Goal: Transaction & Acquisition: Book appointment/travel/reservation

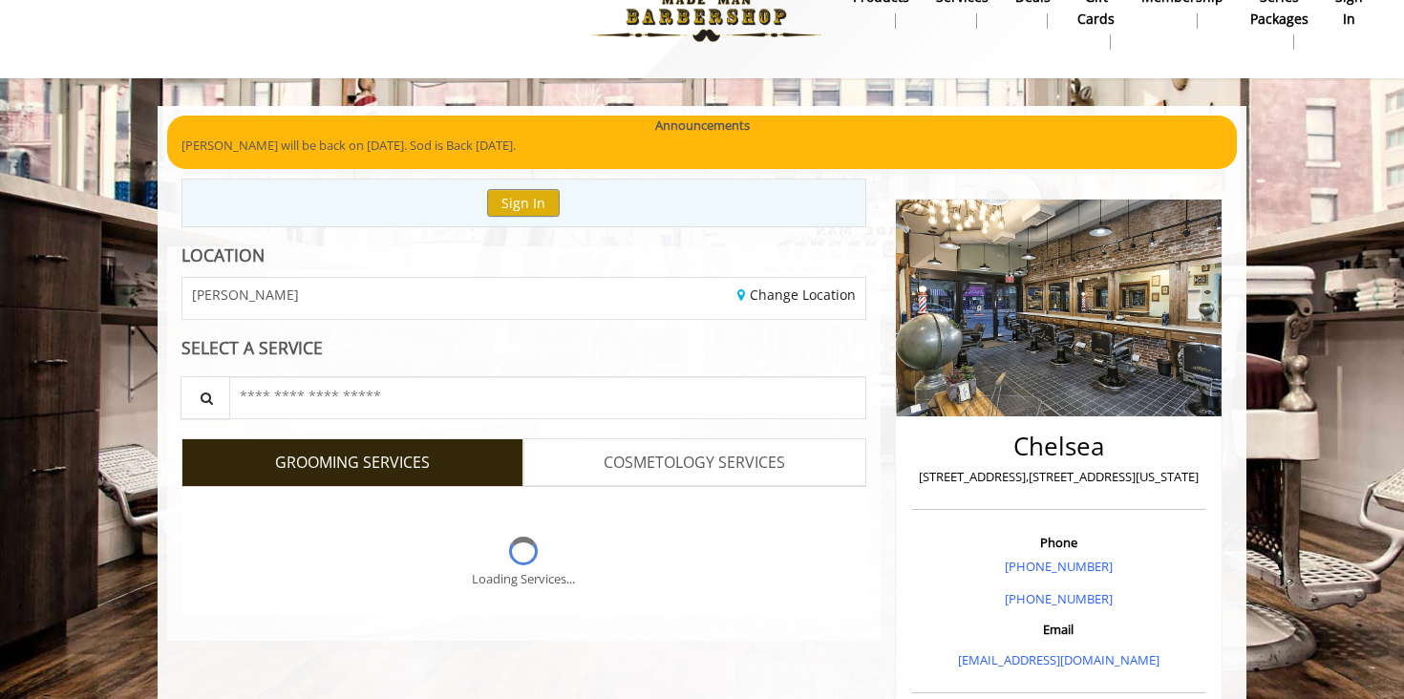
scroll to position [38, 0]
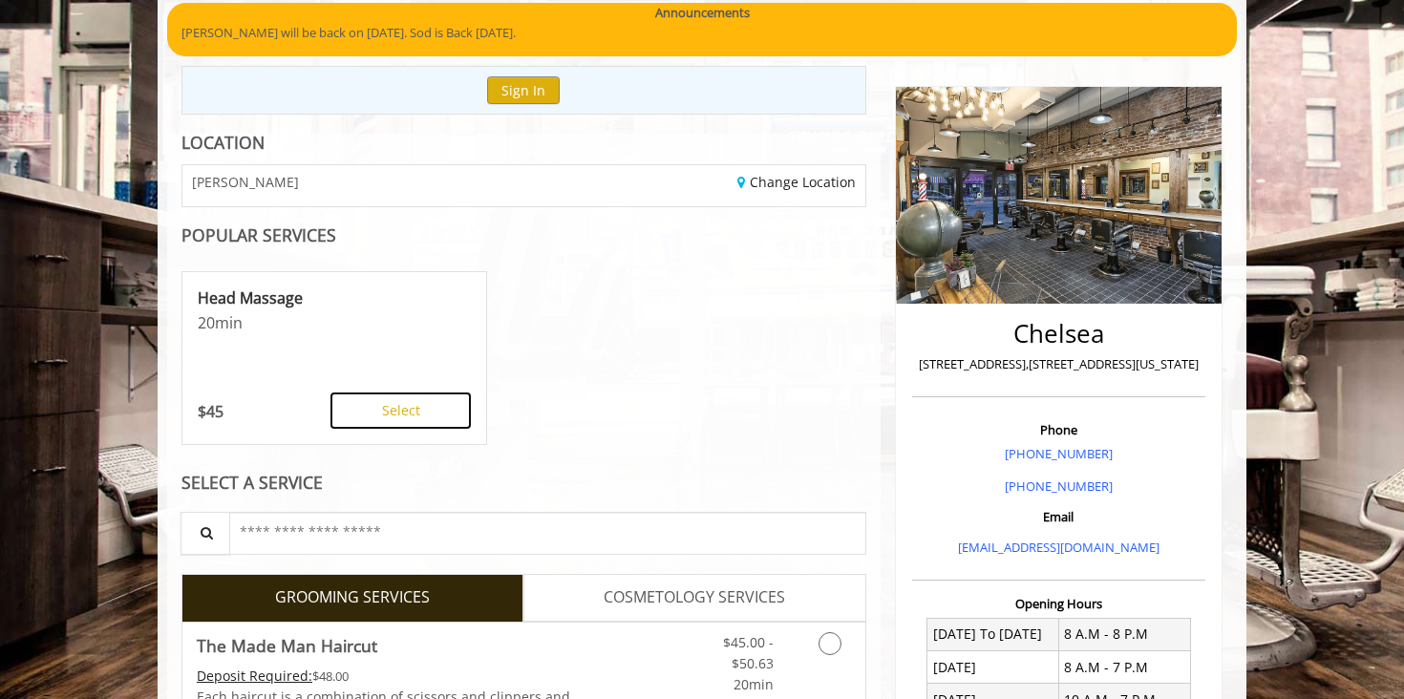
click at [445, 416] on button "Select" at bounding box center [400, 411] width 140 height 36
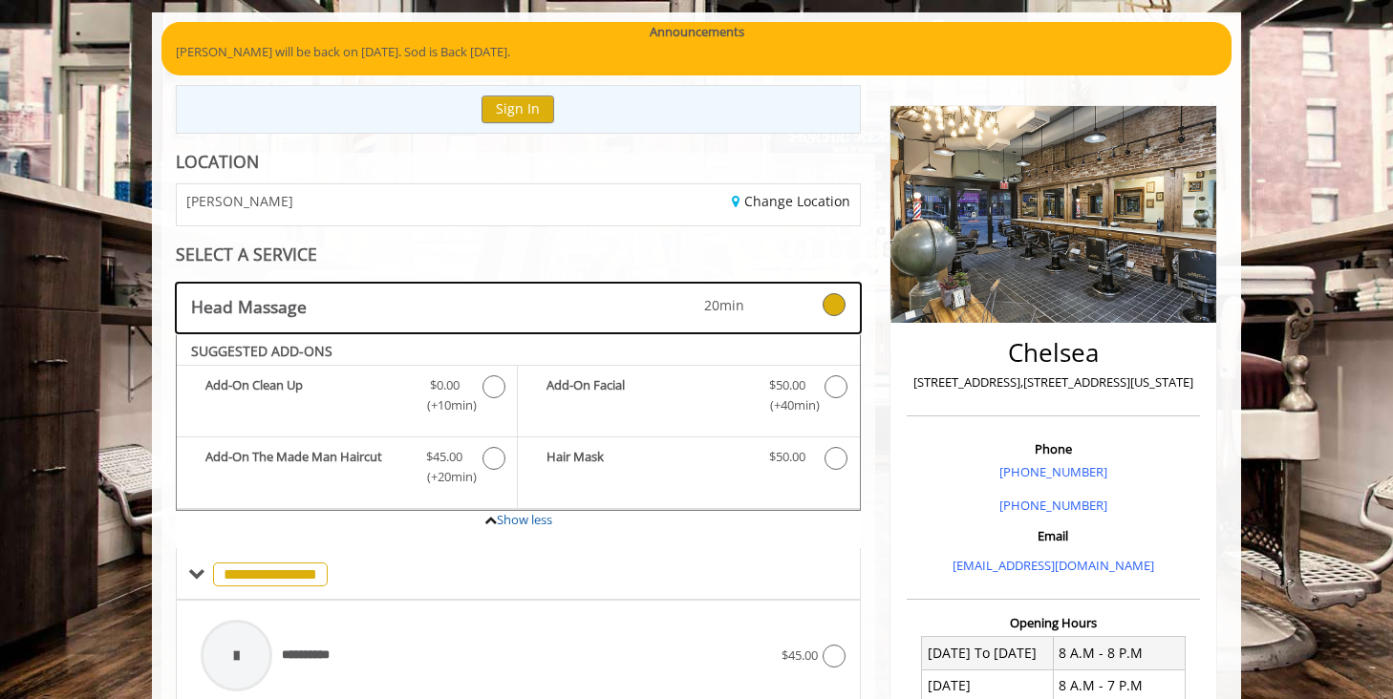
scroll to position [158, 0]
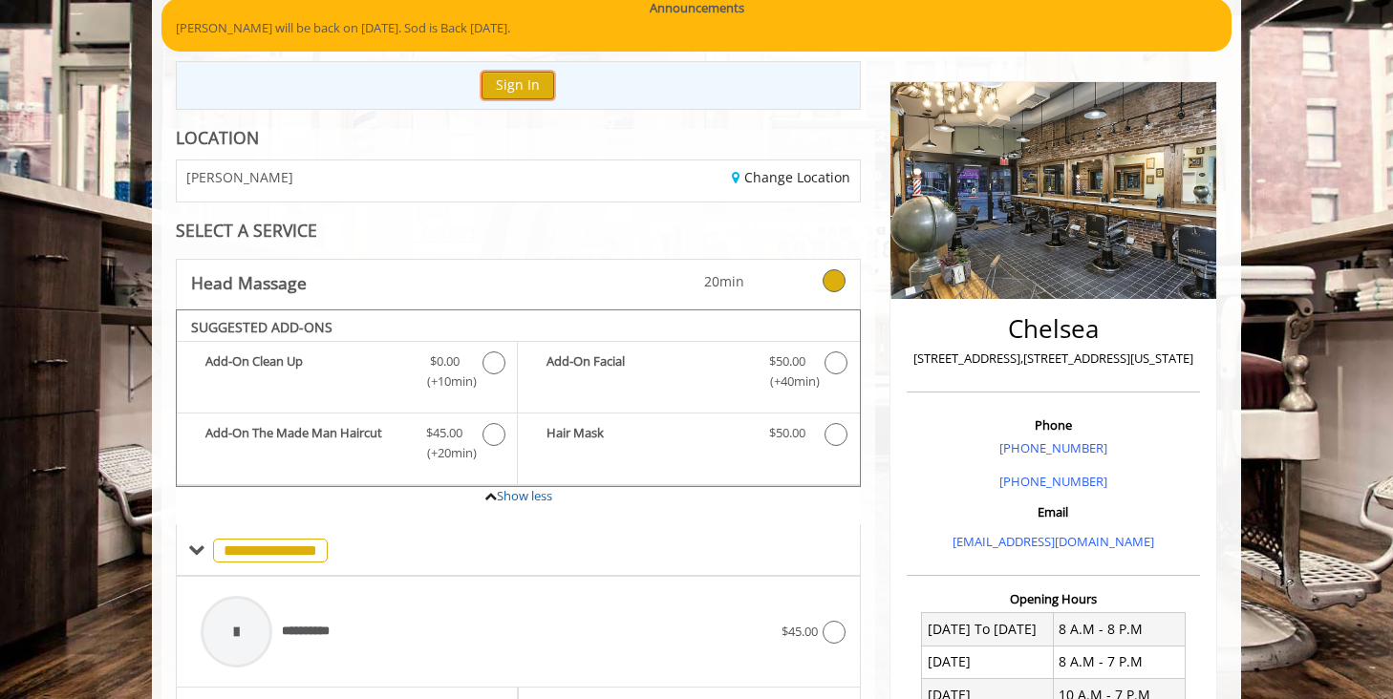
click at [519, 83] on button "Sign In" at bounding box center [517, 86] width 73 height 28
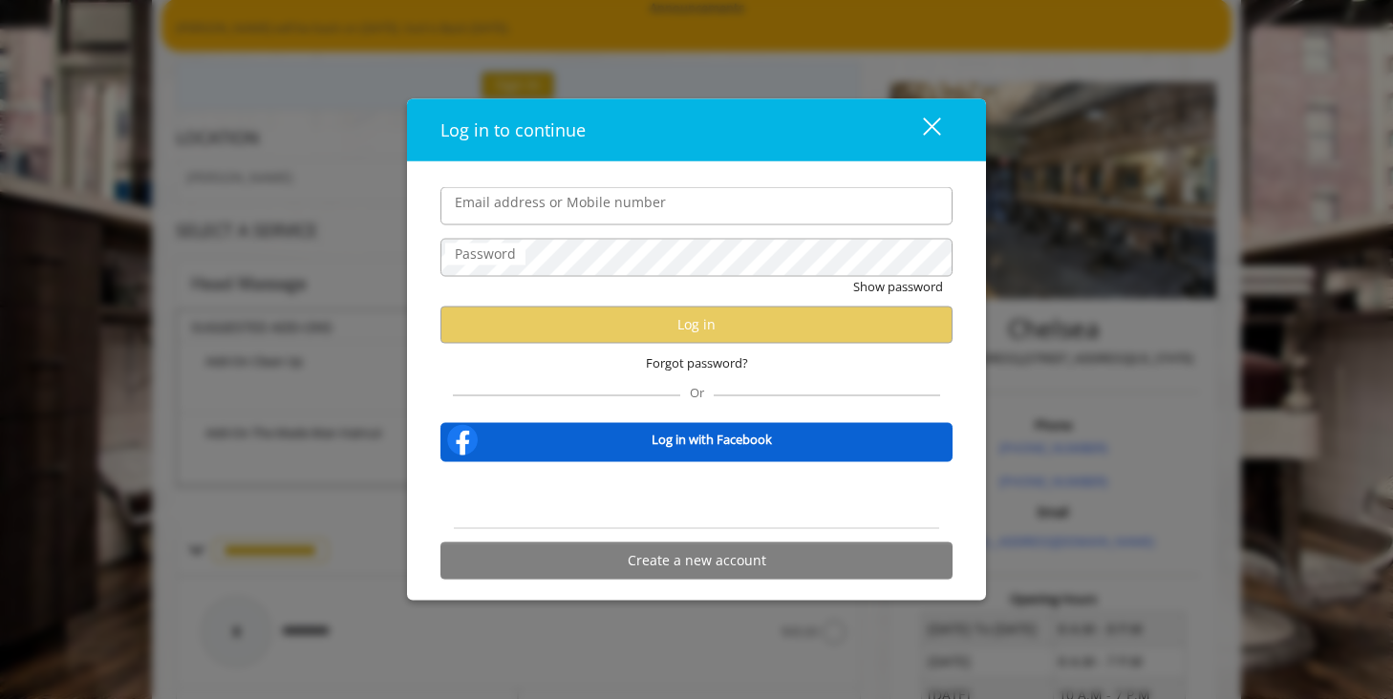
click at [545, 210] on input "Email address or Mobile number" at bounding box center [696, 206] width 512 height 38
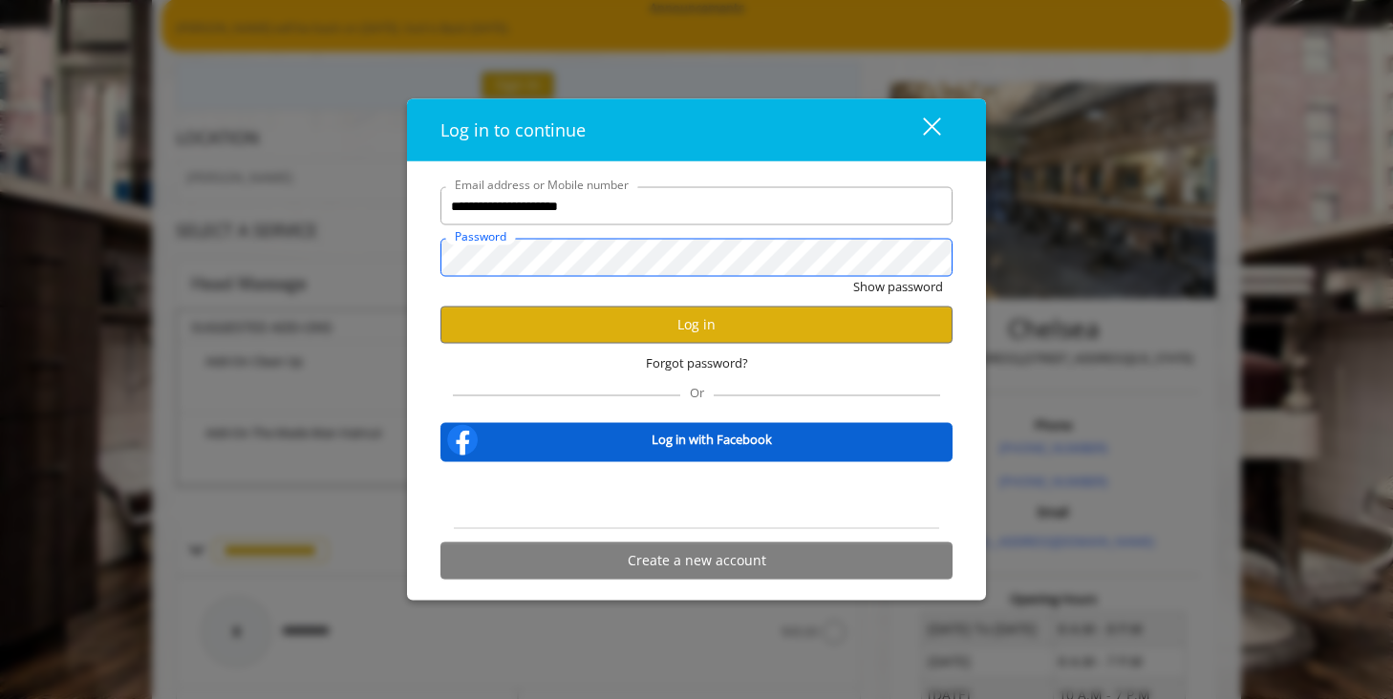
click at [853, 277] on button "Show password" at bounding box center [898, 287] width 90 height 20
click at [565, 208] on input "**********" at bounding box center [696, 206] width 512 height 38
type input "**********"
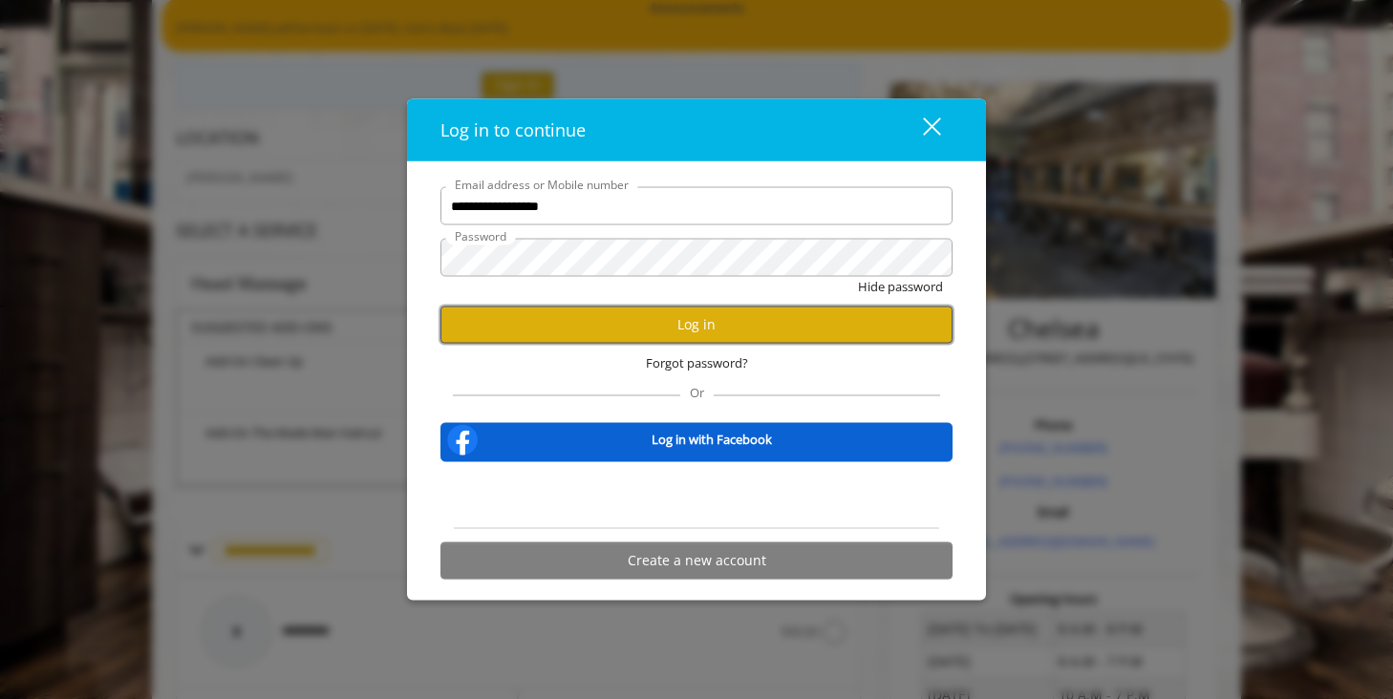
click at [598, 326] on button "Log in" at bounding box center [696, 324] width 512 height 37
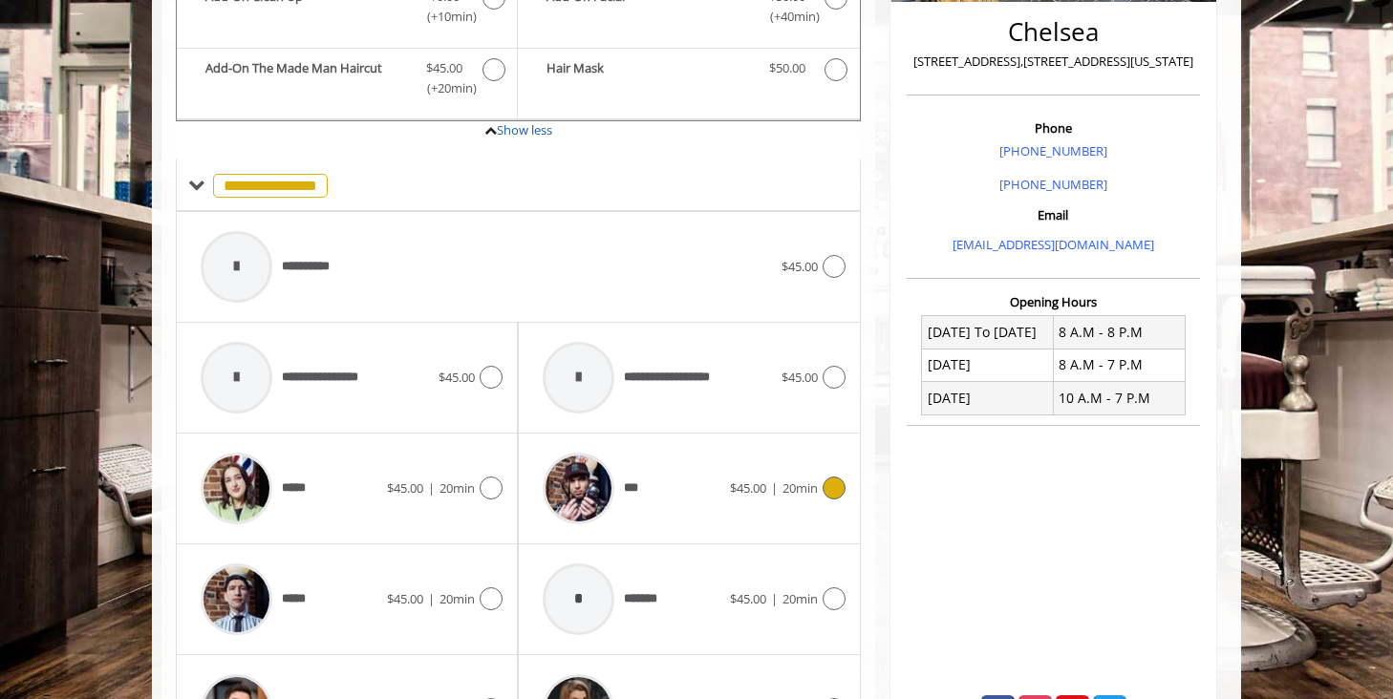
scroll to position [441, 0]
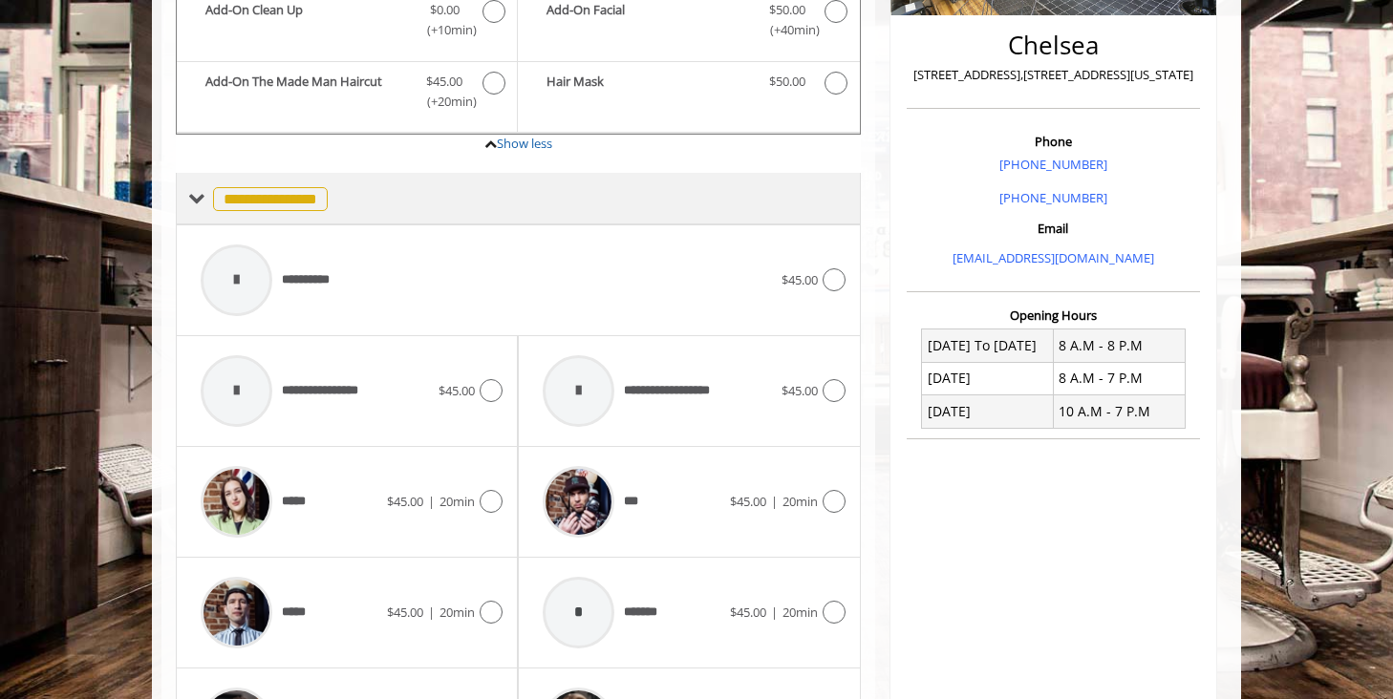
click at [297, 197] on span "**********" at bounding box center [270, 199] width 115 height 24
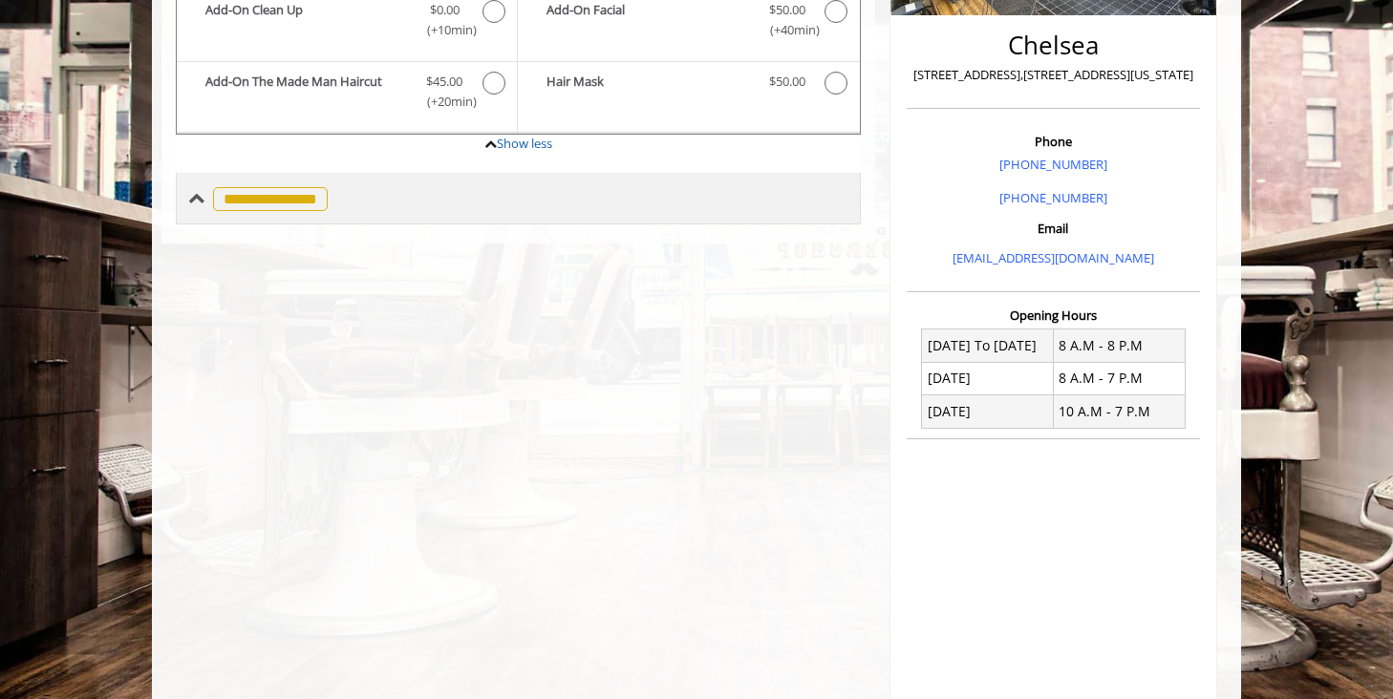
click at [297, 197] on span "**********" at bounding box center [270, 199] width 115 height 24
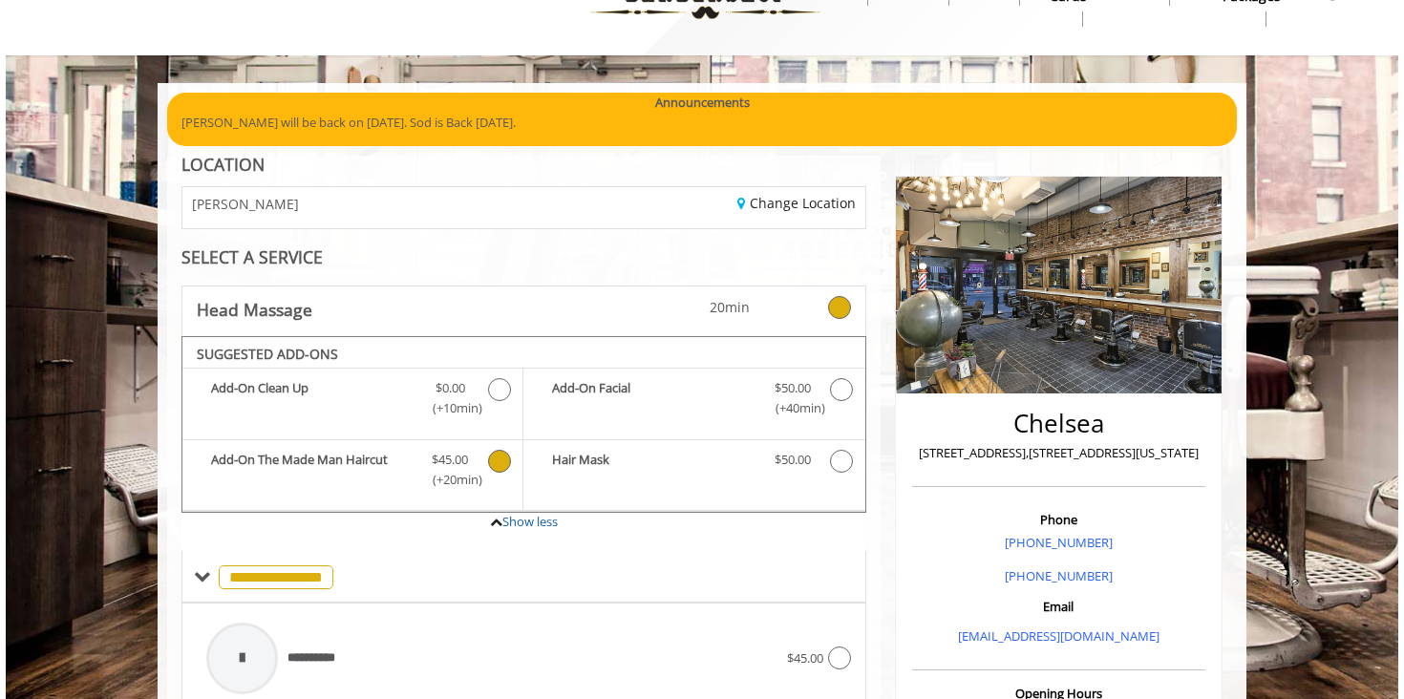
scroll to position [49, 0]
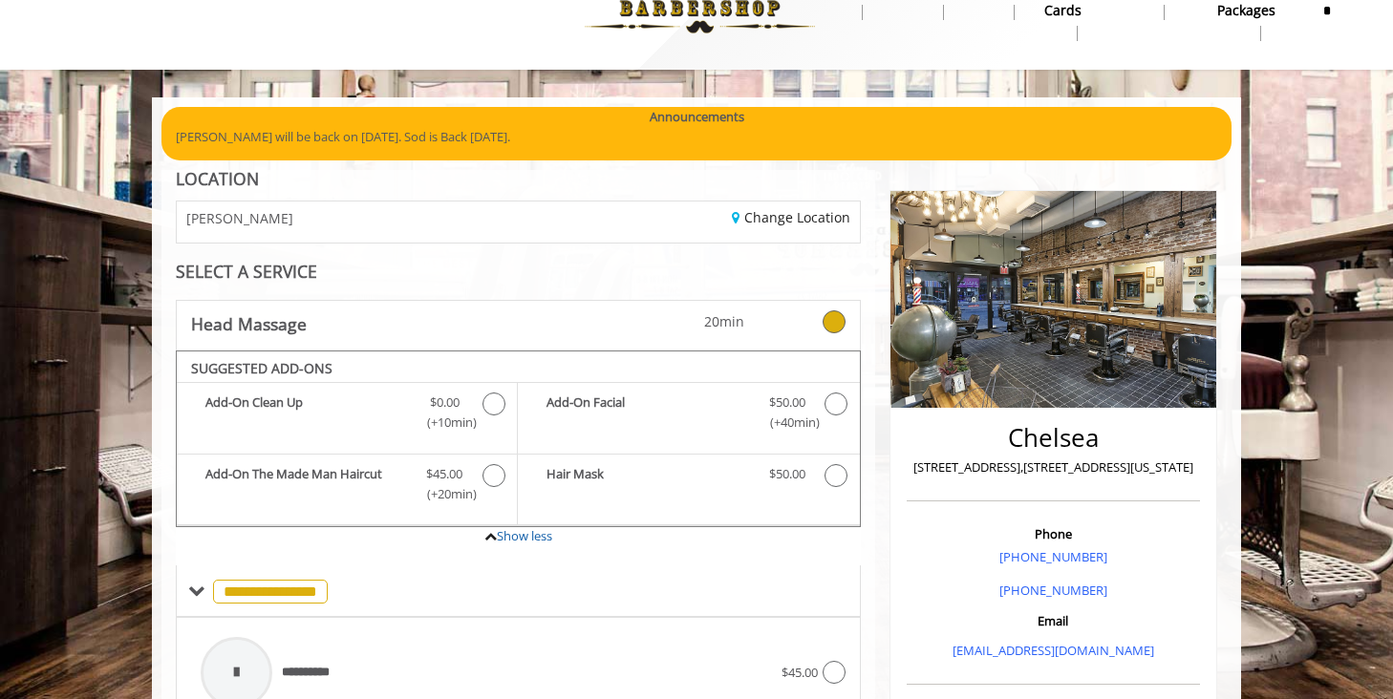
click at [832, 329] on icon at bounding box center [833, 321] width 23 height 23
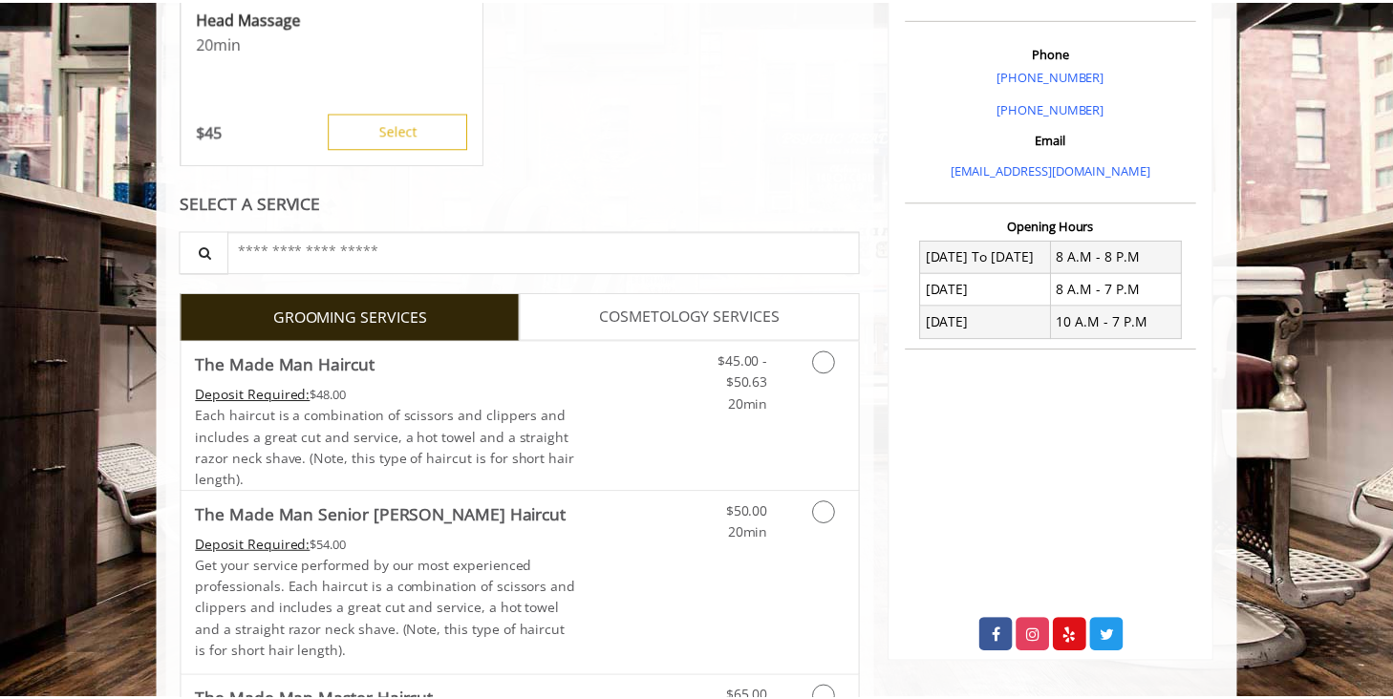
scroll to position [542, 0]
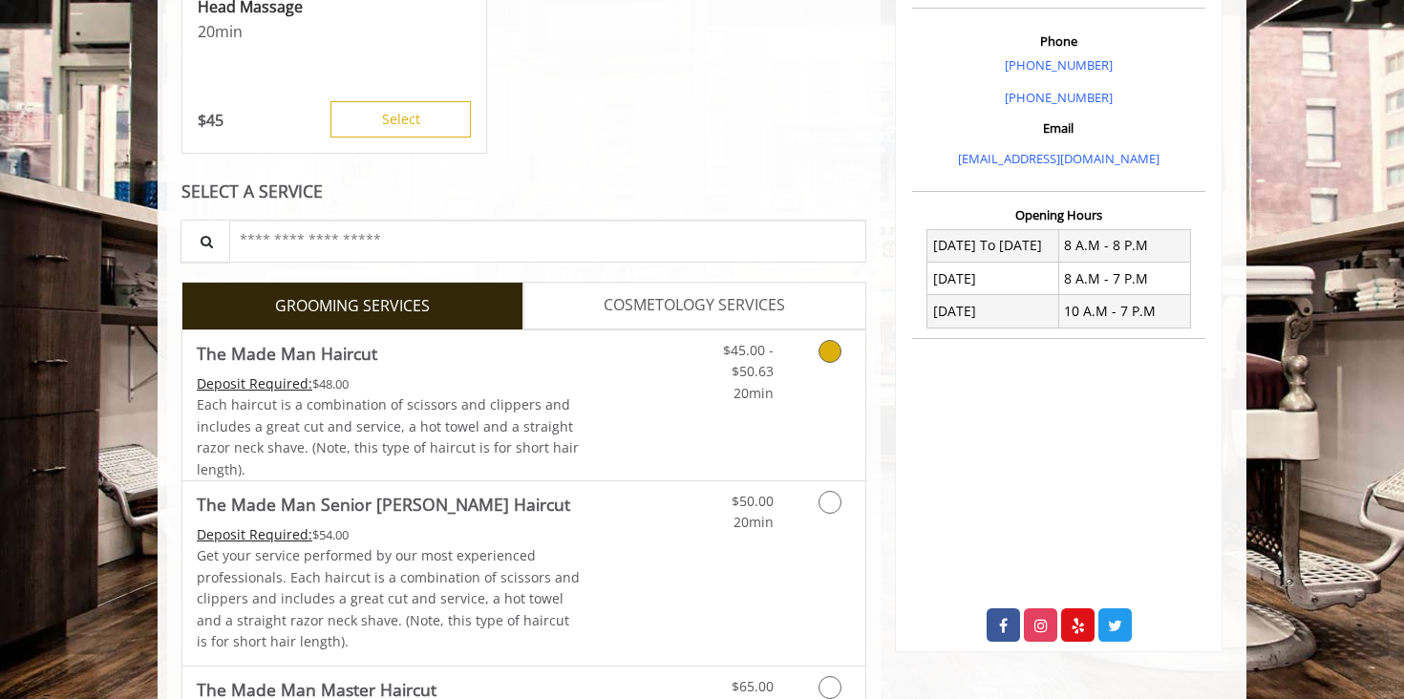
click at [825, 358] on icon "Grooming services" at bounding box center [830, 351] width 23 height 23
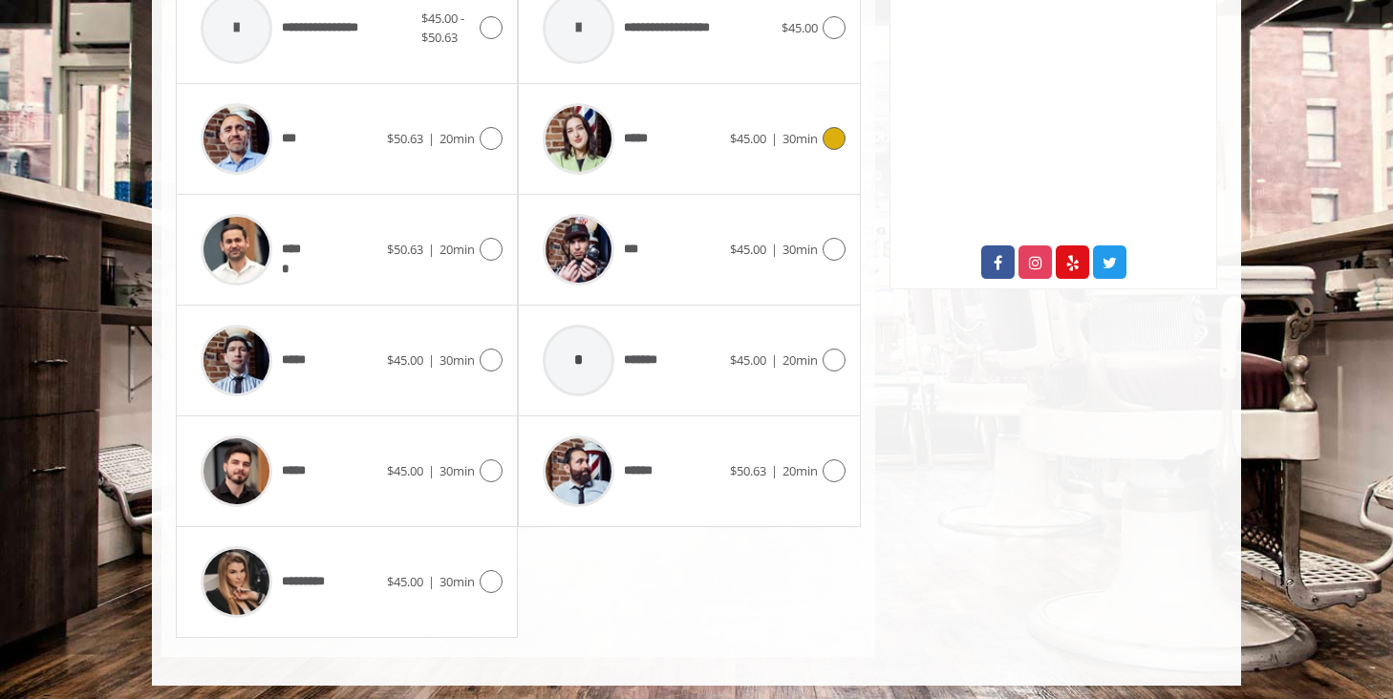
scroll to position [909, 0]
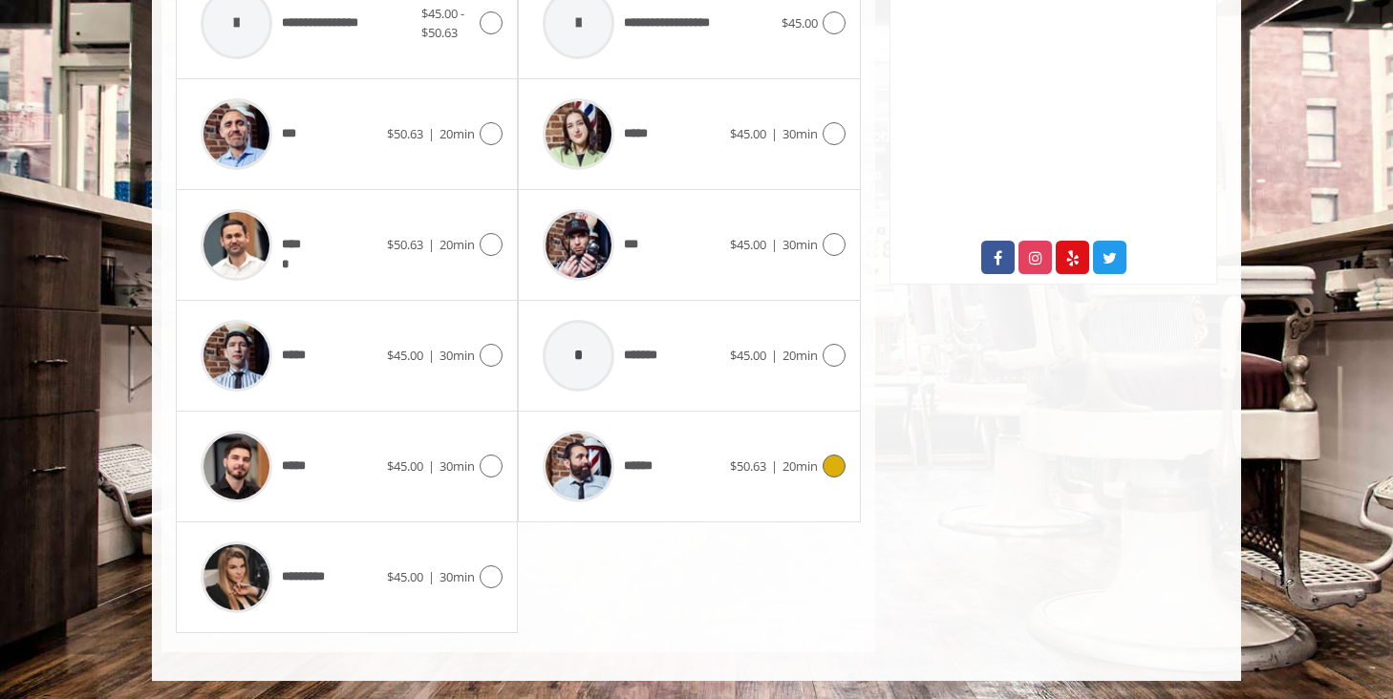
click at [836, 468] on icon at bounding box center [833, 466] width 23 height 23
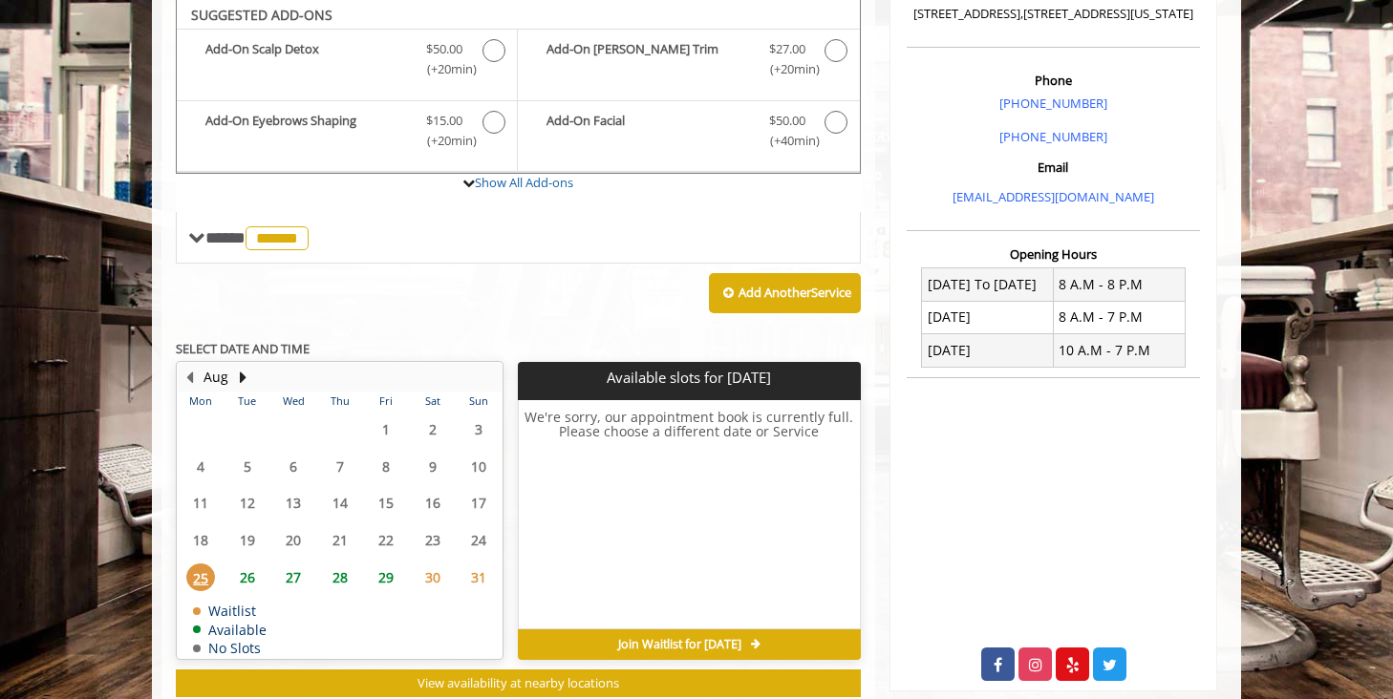
scroll to position [501, 0]
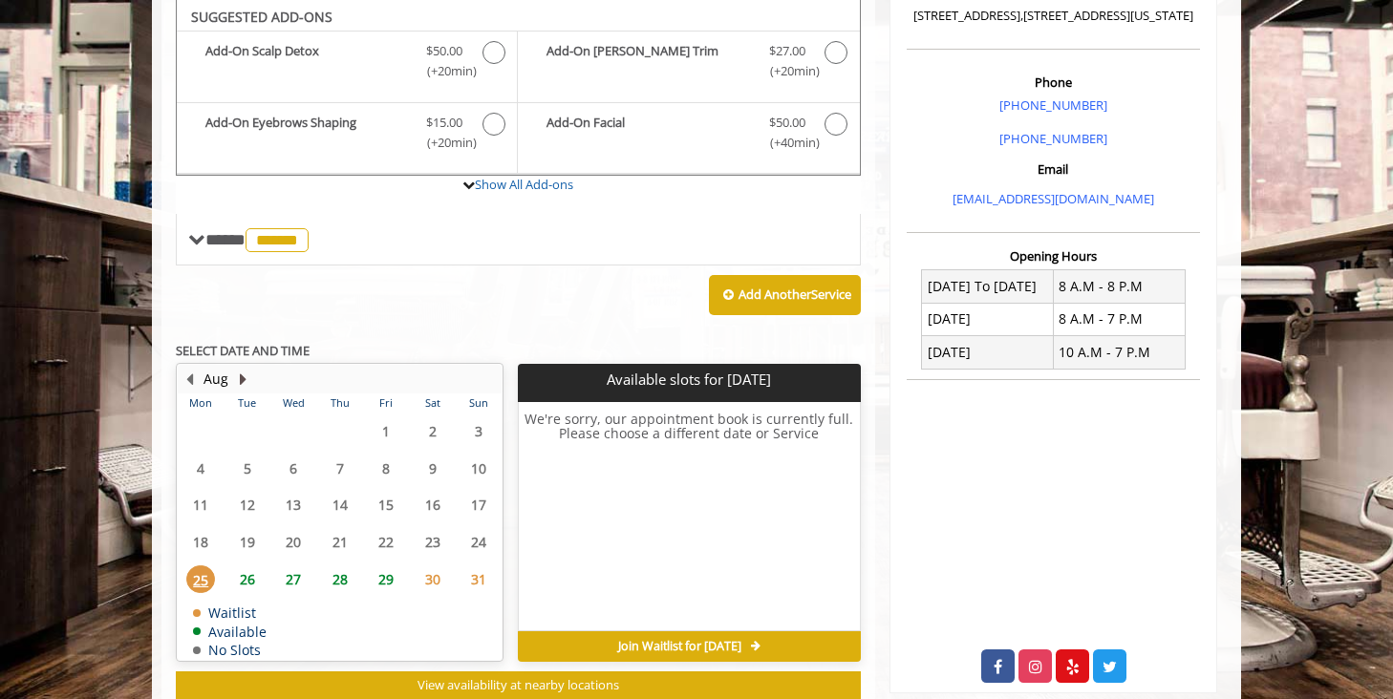
click at [245, 380] on button "Next Month" at bounding box center [242, 379] width 15 height 21
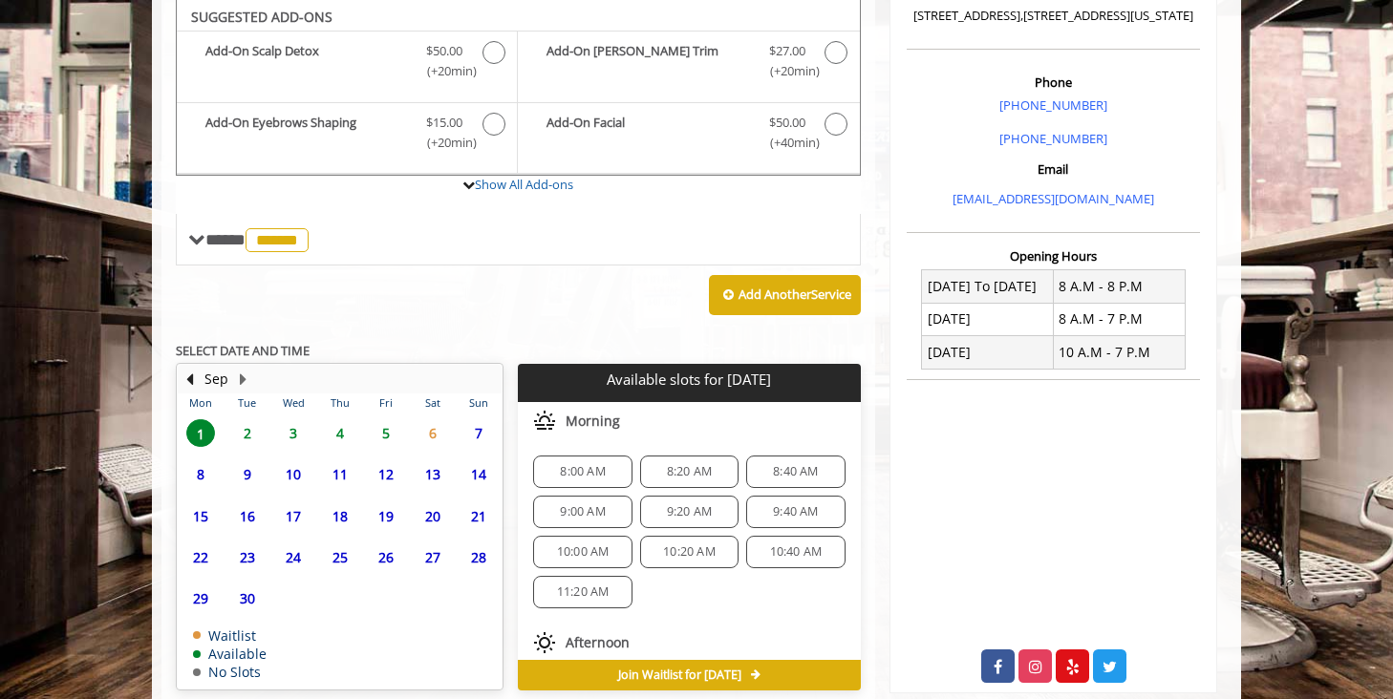
click at [202, 433] on span "1" at bounding box center [200, 433] width 29 height 28
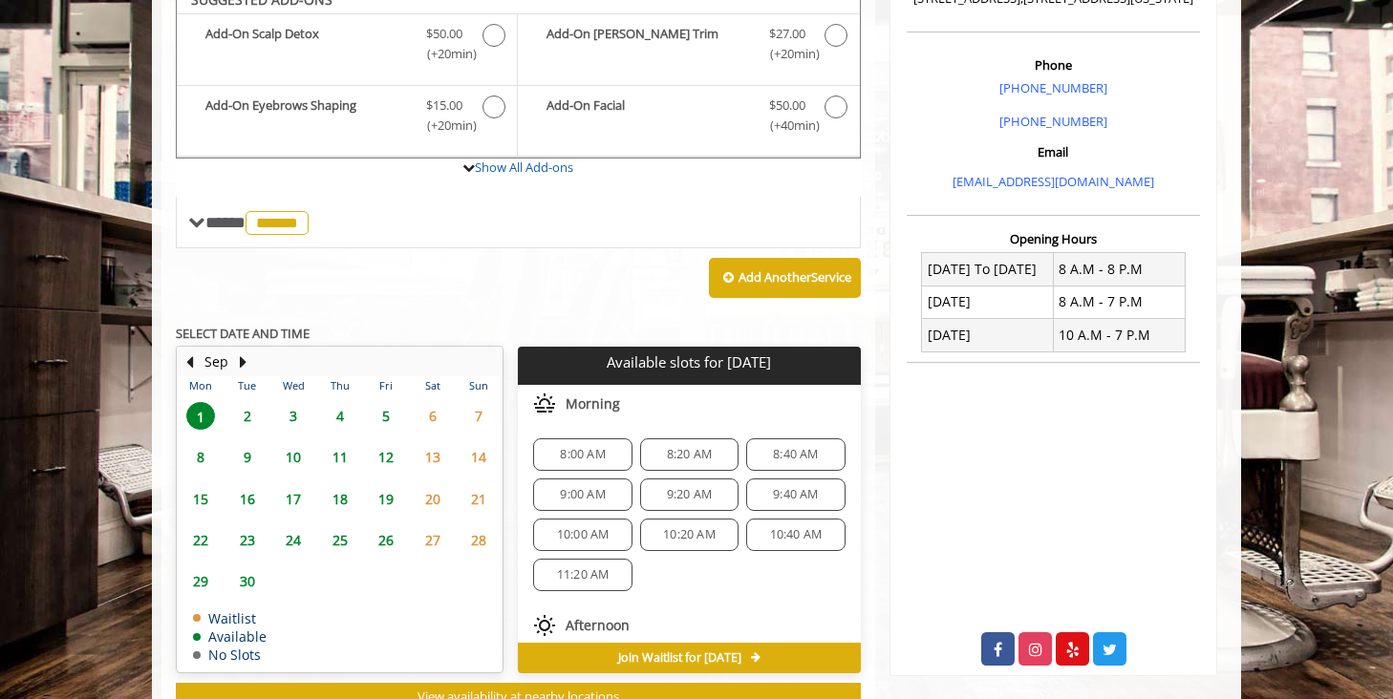
scroll to position [2, 0]
click at [597, 531] on span "10:00 AM" at bounding box center [583, 532] width 53 height 15
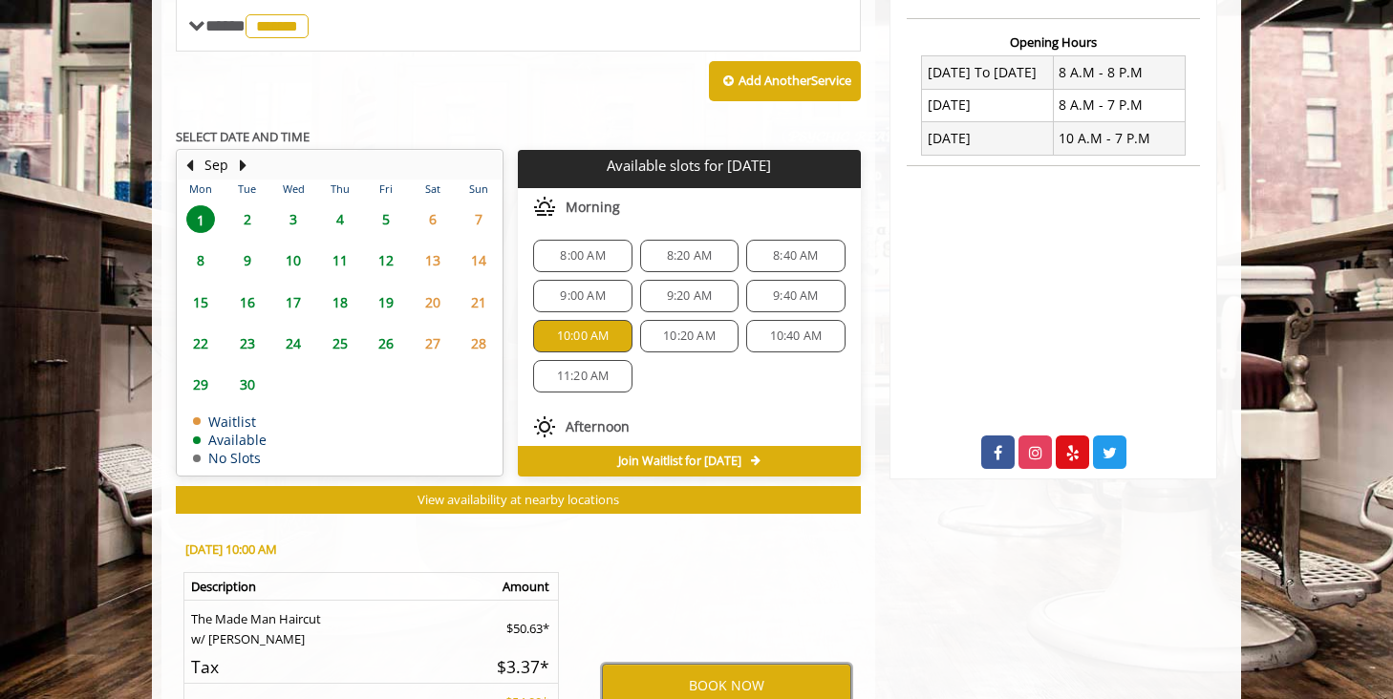
scroll to position [712, 0]
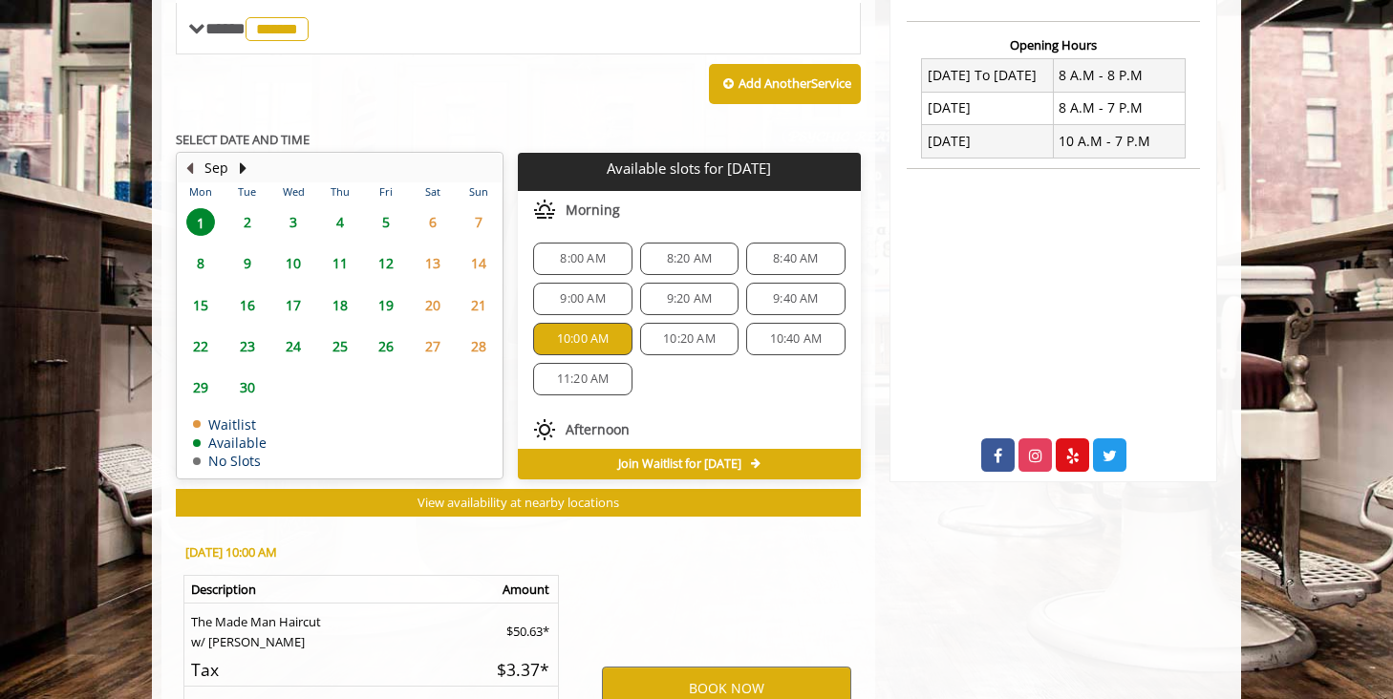
click at [190, 166] on button "Previous Month" at bounding box center [188, 168] width 15 height 21
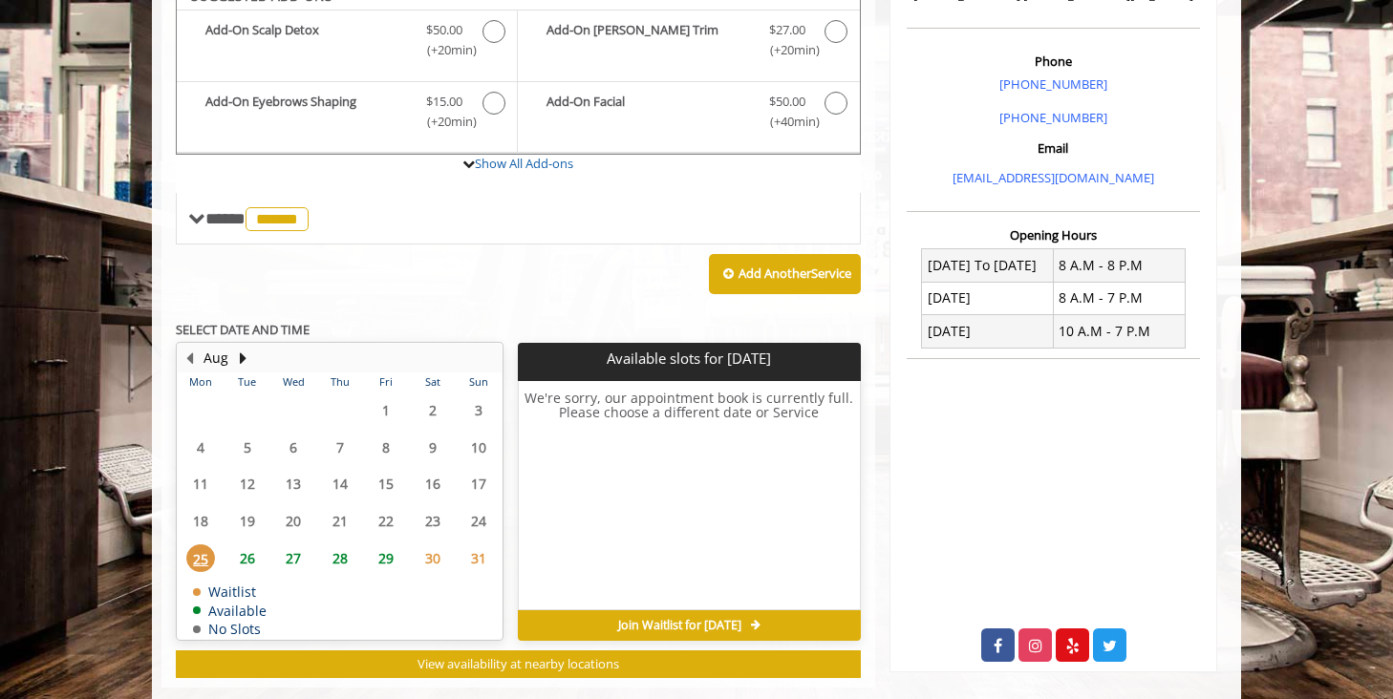
scroll to position [557, 0]
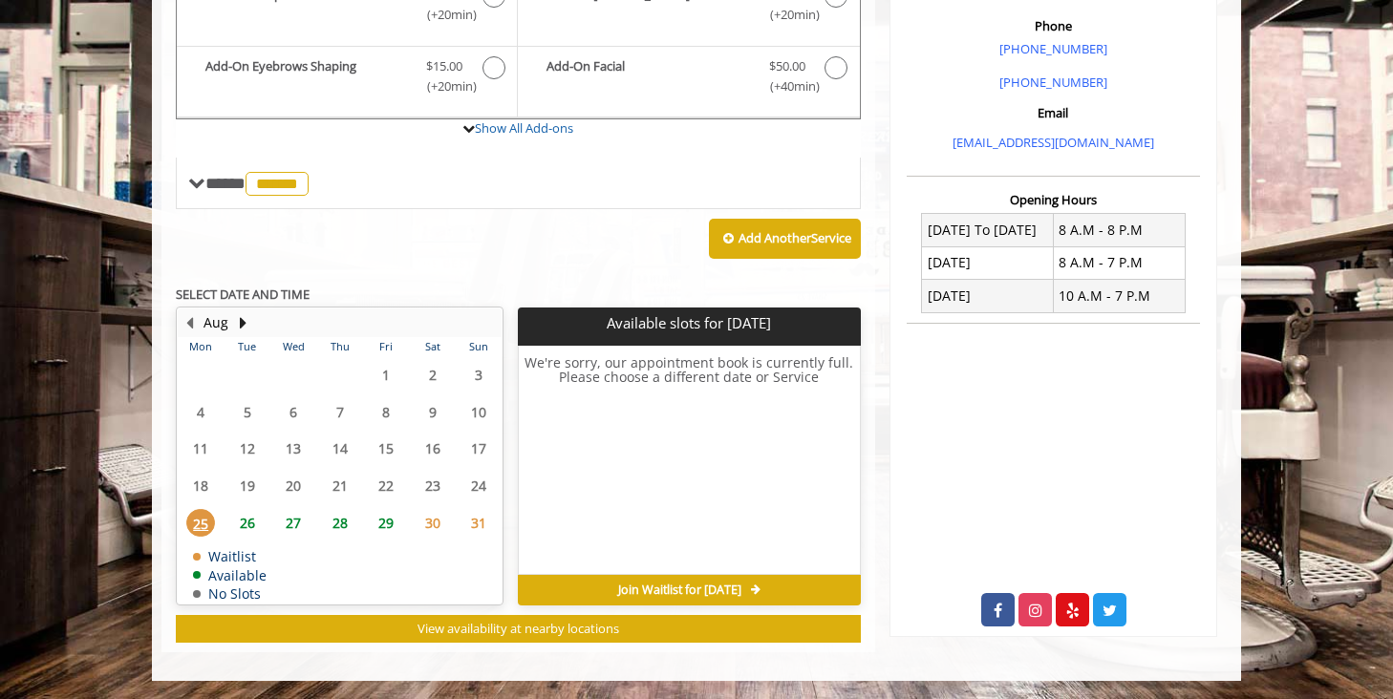
click at [255, 527] on span "26" at bounding box center [247, 523] width 29 height 28
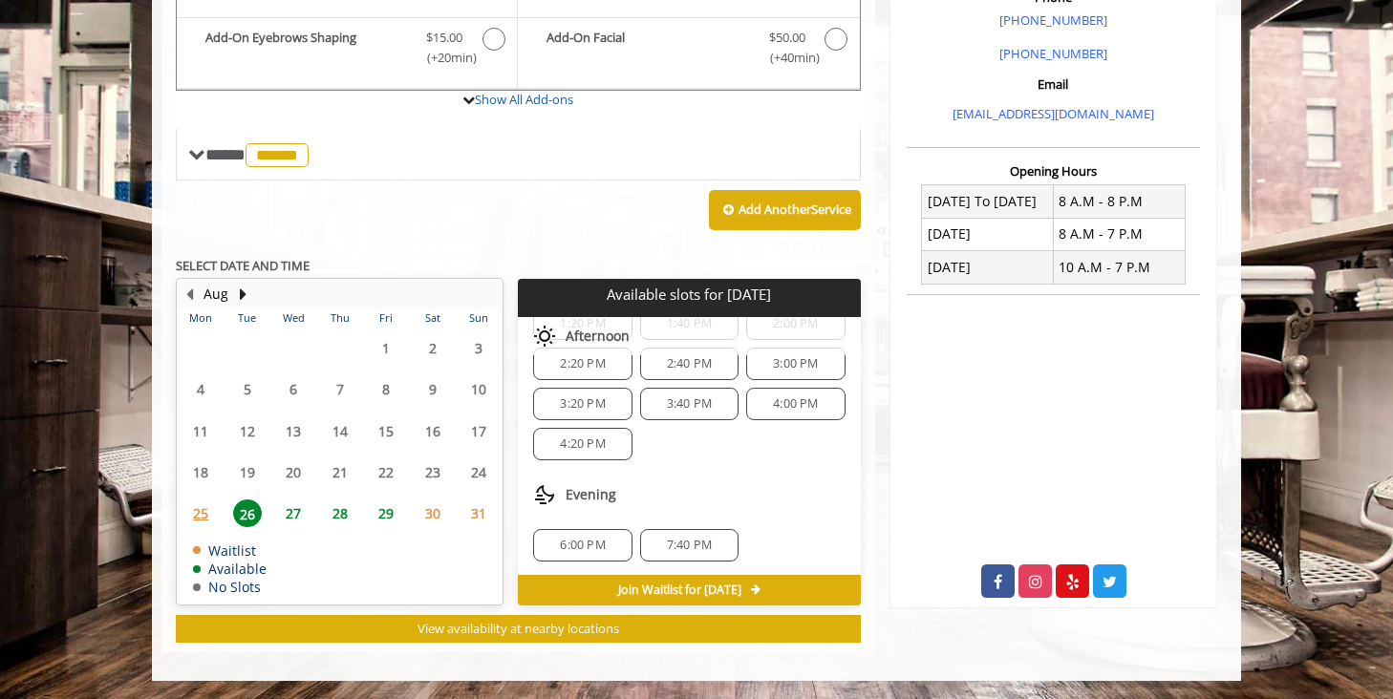
scroll to position [287, 0]
click at [242, 293] on button "Next Month" at bounding box center [242, 294] width 15 height 21
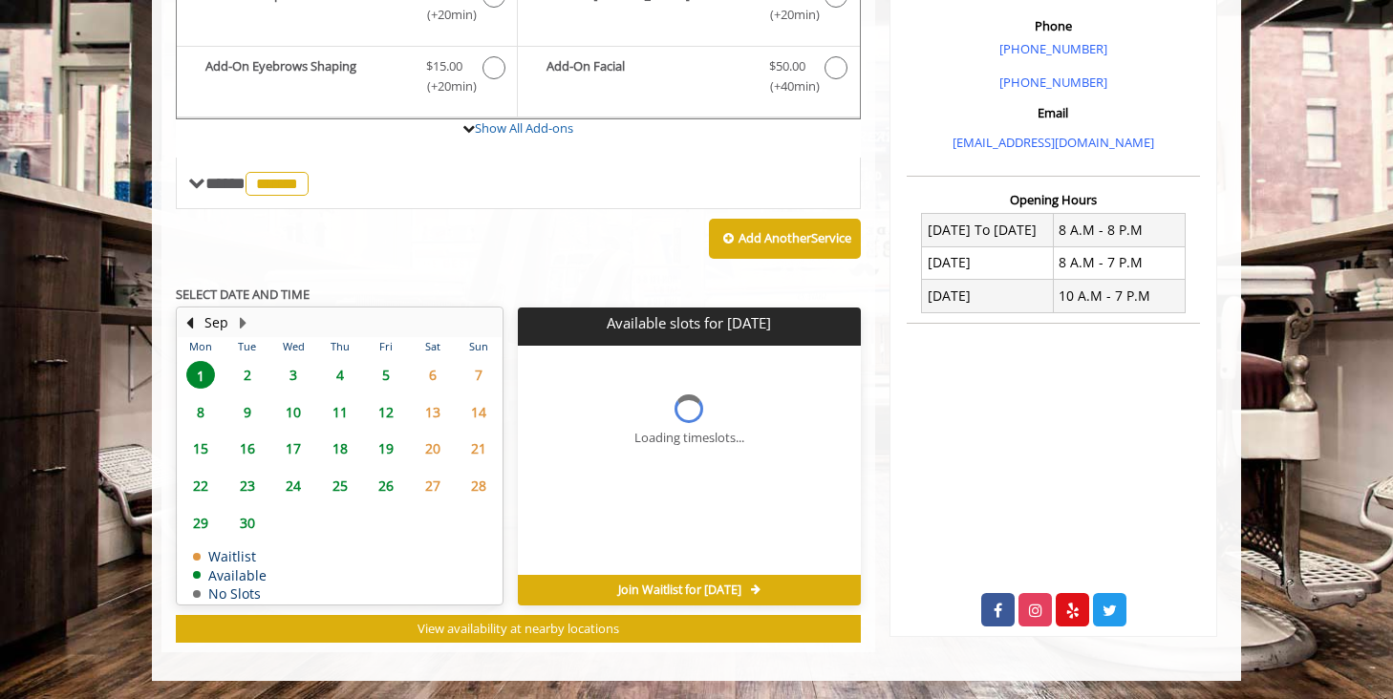
scroll to position [586, 0]
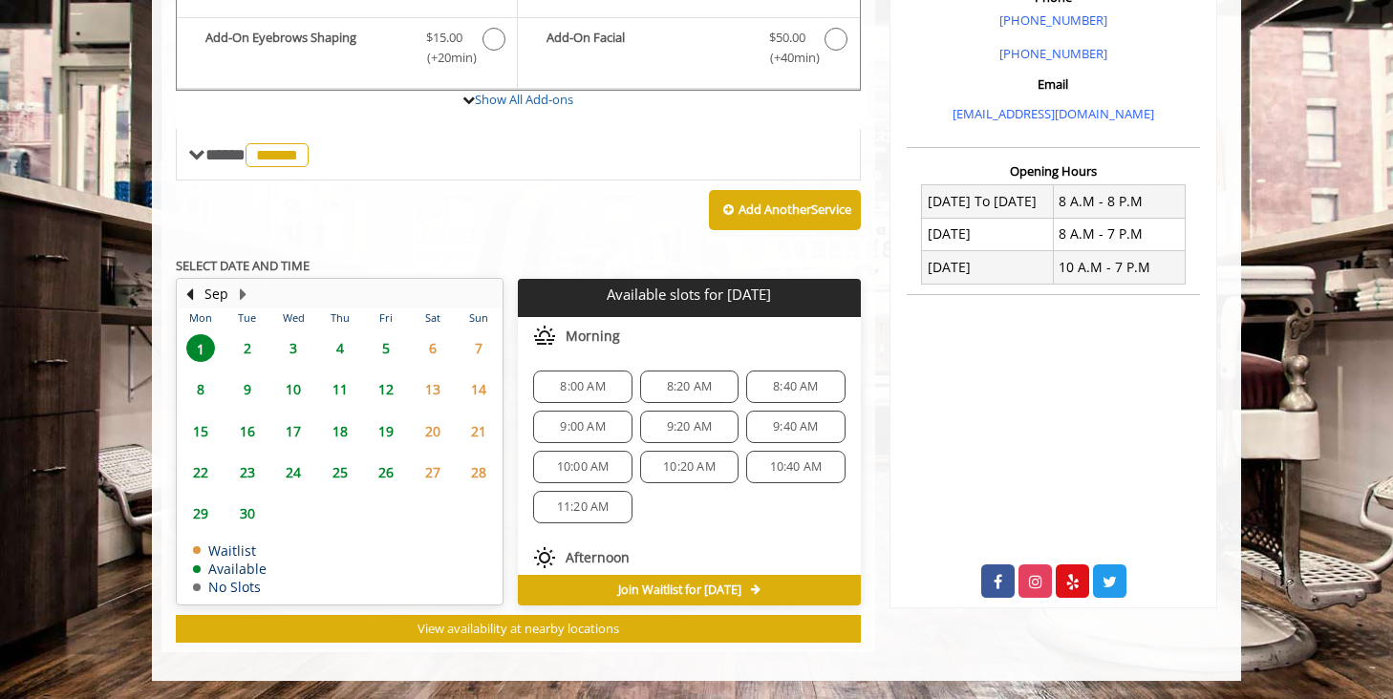
drag, startPoint x: 568, startPoint y: 466, endPoint x: 593, endPoint y: 472, distance: 25.5
click at [593, 471] on span "10:00 AM" at bounding box center [583, 466] width 53 height 15
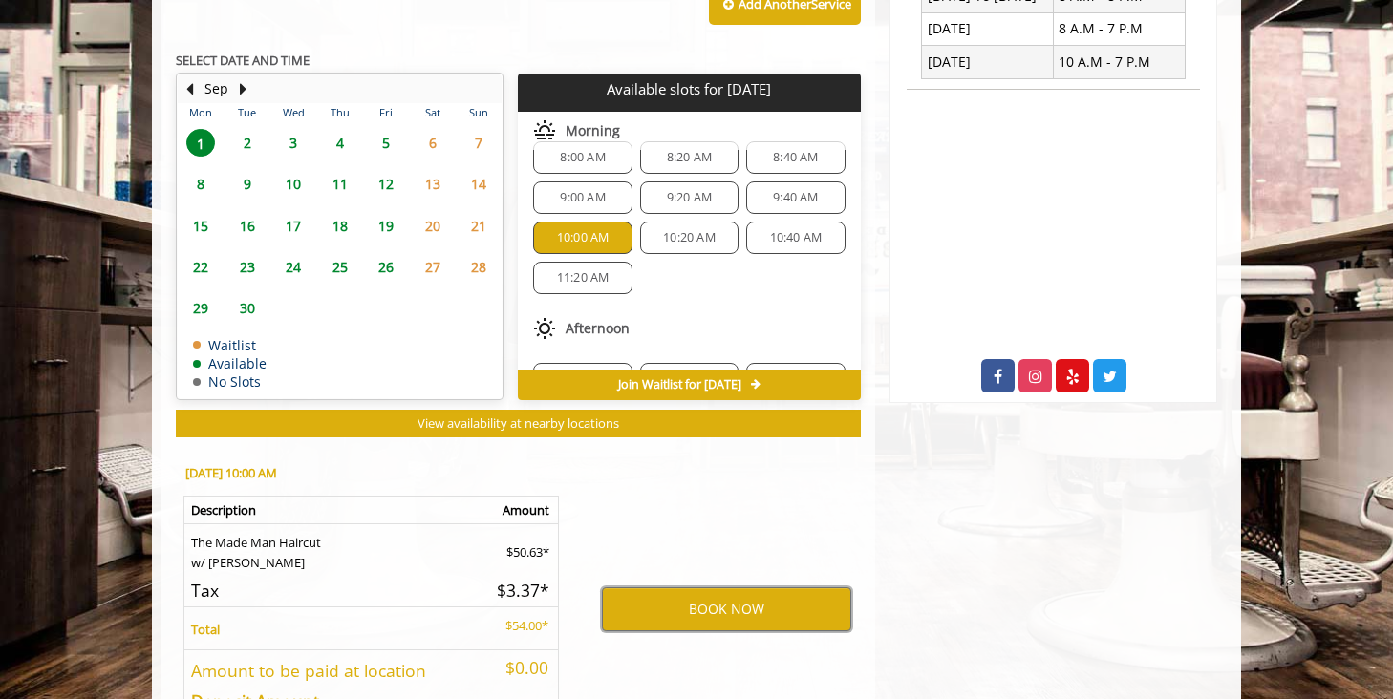
scroll to position [851, 0]
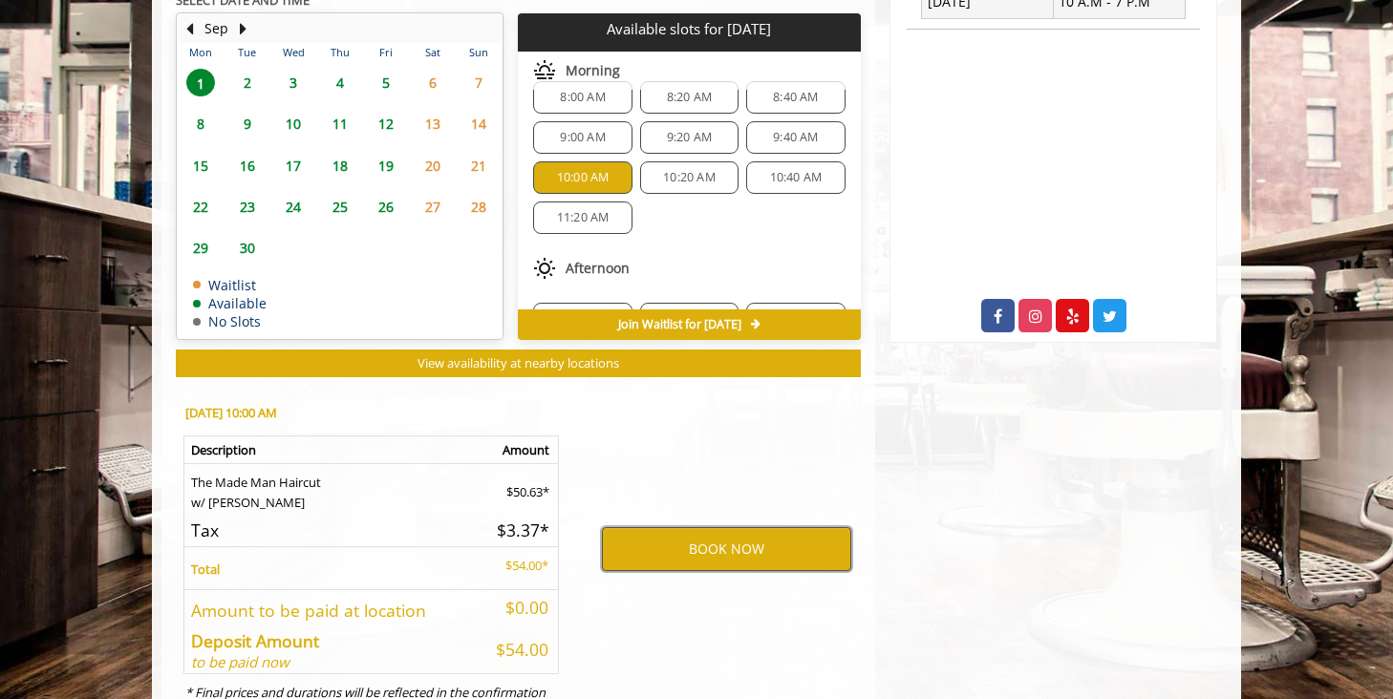
click at [775, 550] on button "BOOK NOW" at bounding box center [726, 549] width 249 height 44
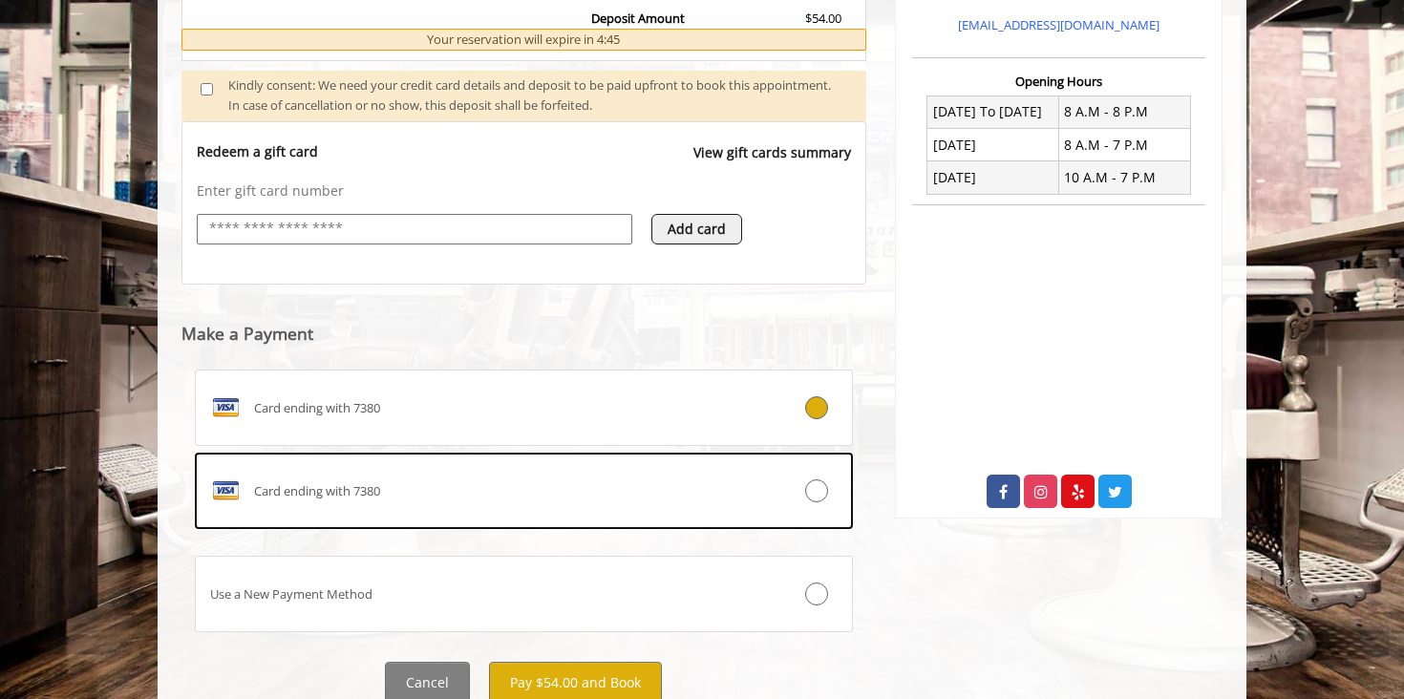
scroll to position [694, 0]
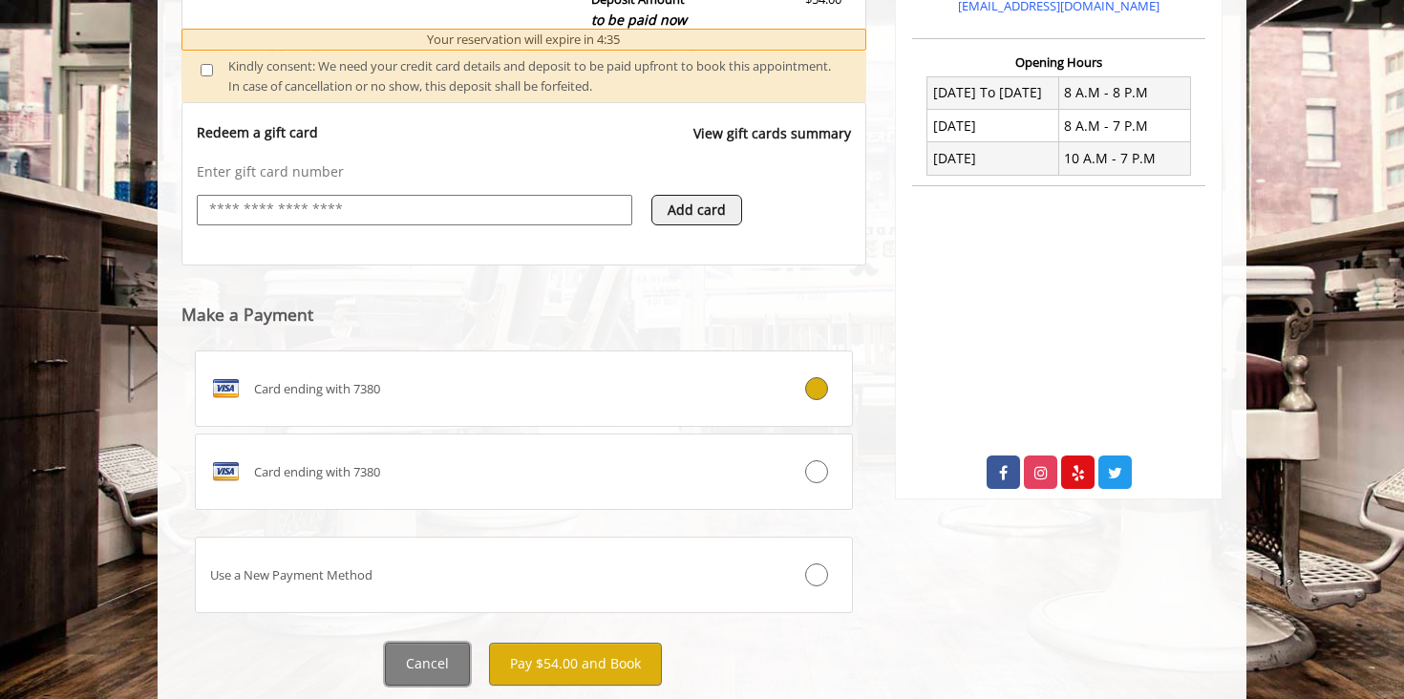
click at [406, 675] on button "Cancel" at bounding box center [427, 664] width 85 height 43
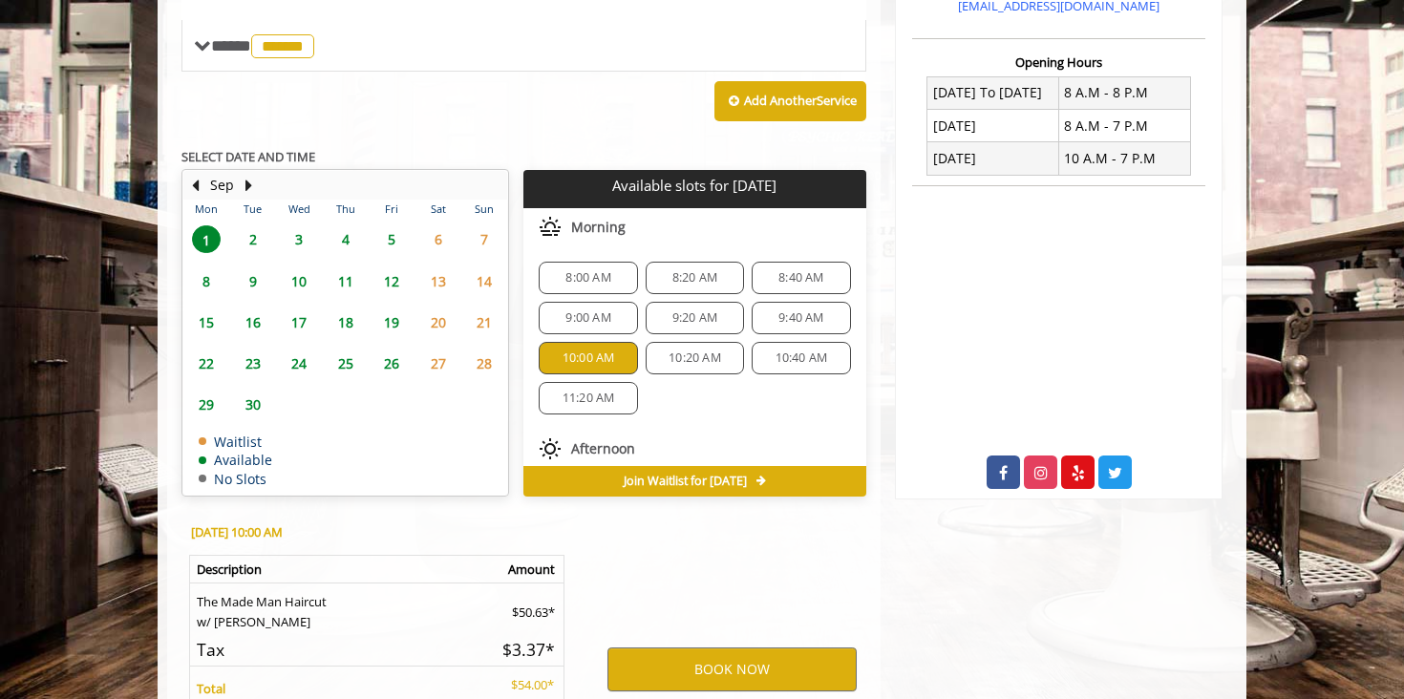
scroll to position [699, 0]
